Goal: Check status: Check status

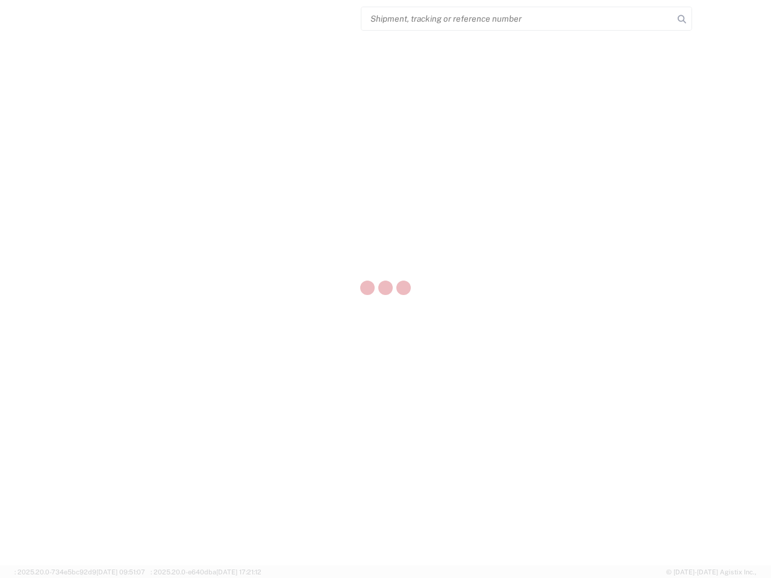
select select "US"
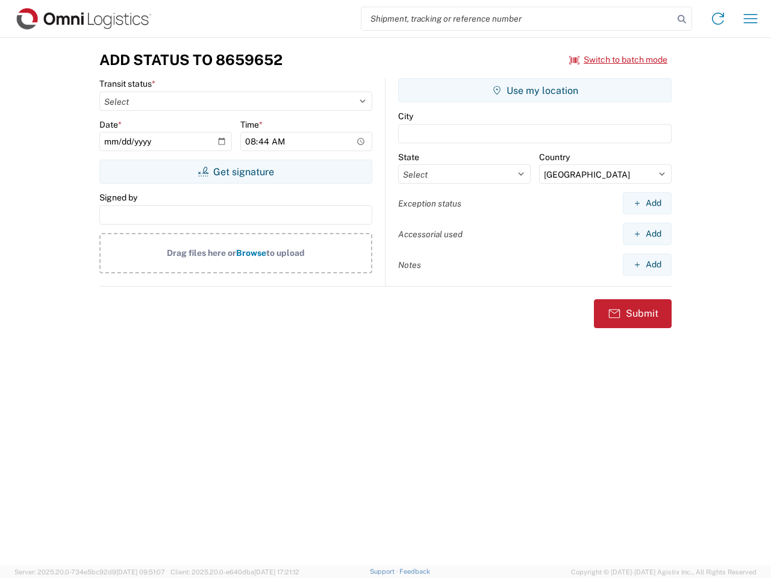
click at [517, 19] on input "search" at bounding box center [517, 18] width 312 height 23
click at [682, 19] on icon at bounding box center [681, 19] width 17 height 17
click at [718, 19] on icon at bounding box center [717, 18] width 19 height 19
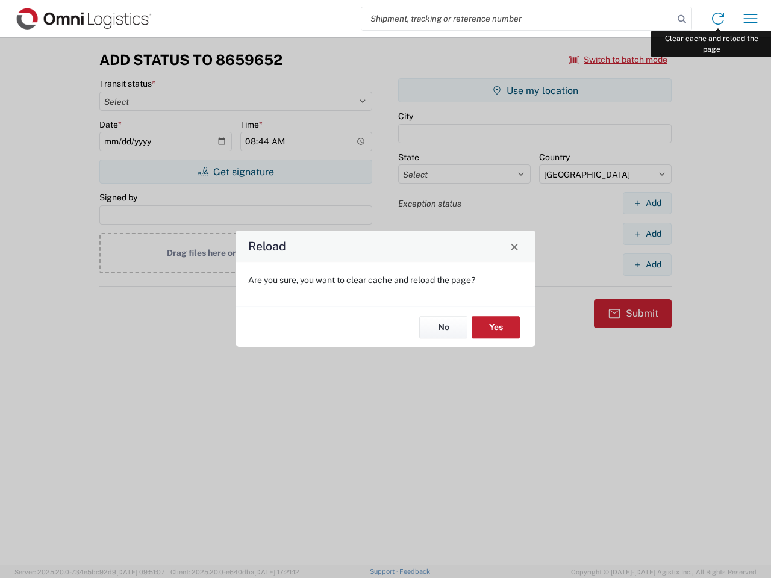
click at [750, 19] on div "Reload Are you sure, you want to clear cache and reload the page? No Yes" at bounding box center [385, 289] width 771 height 578
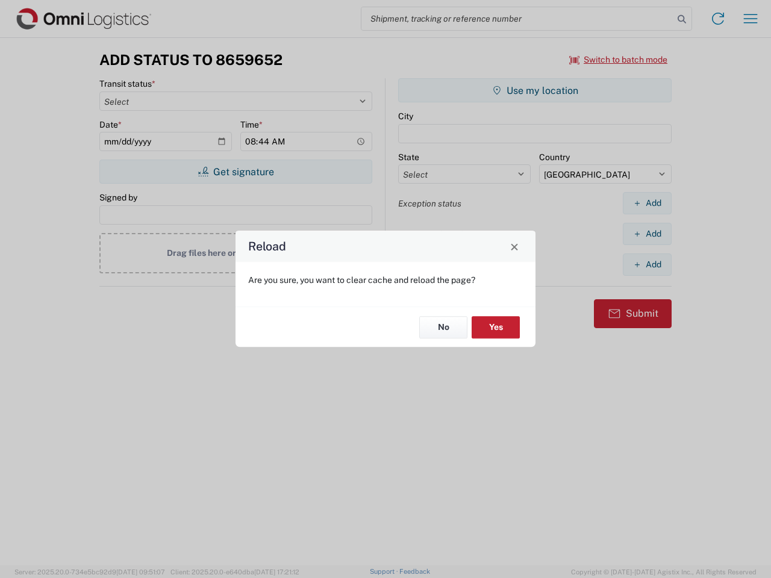
click at [618, 60] on div "Reload Are you sure, you want to clear cache and reload the page? No Yes" at bounding box center [385, 289] width 771 height 578
click at [235, 172] on div "Reload Are you sure, you want to clear cache and reload the page? No Yes" at bounding box center [385, 289] width 771 height 578
click at [535, 90] on div "Reload Are you sure, you want to clear cache and reload the page? No Yes" at bounding box center [385, 289] width 771 height 578
click at [647, 203] on div "Reload Are you sure, you want to clear cache and reload the page? No Yes" at bounding box center [385, 289] width 771 height 578
click at [647, 234] on div "Reload Are you sure, you want to clear cache and reload the page? No Yes" at bounding box center [385, 289] width 771 height 578
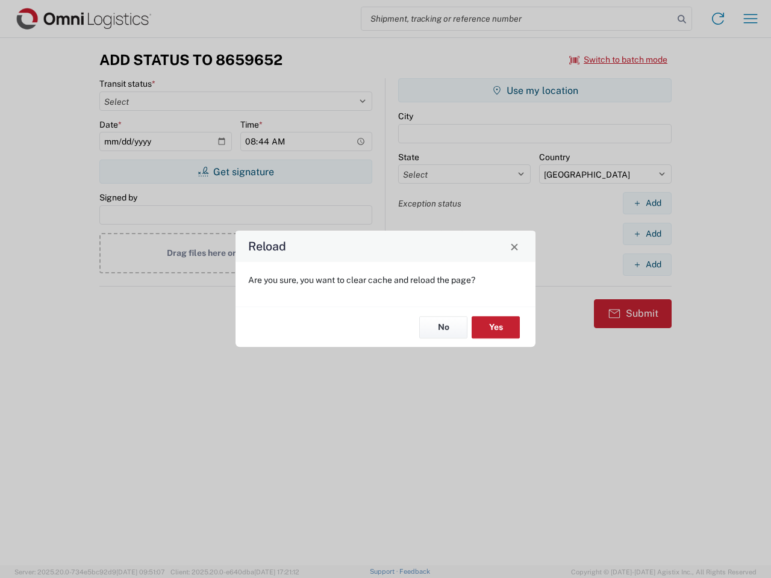
click at [647, 264] on div "Reload Are you sure, you want to clear cache and reload the page? No Yes" at bounding box center [385, 289] width 771 height 578
